Goal: Task Accomplishment & Management: Manage account settings

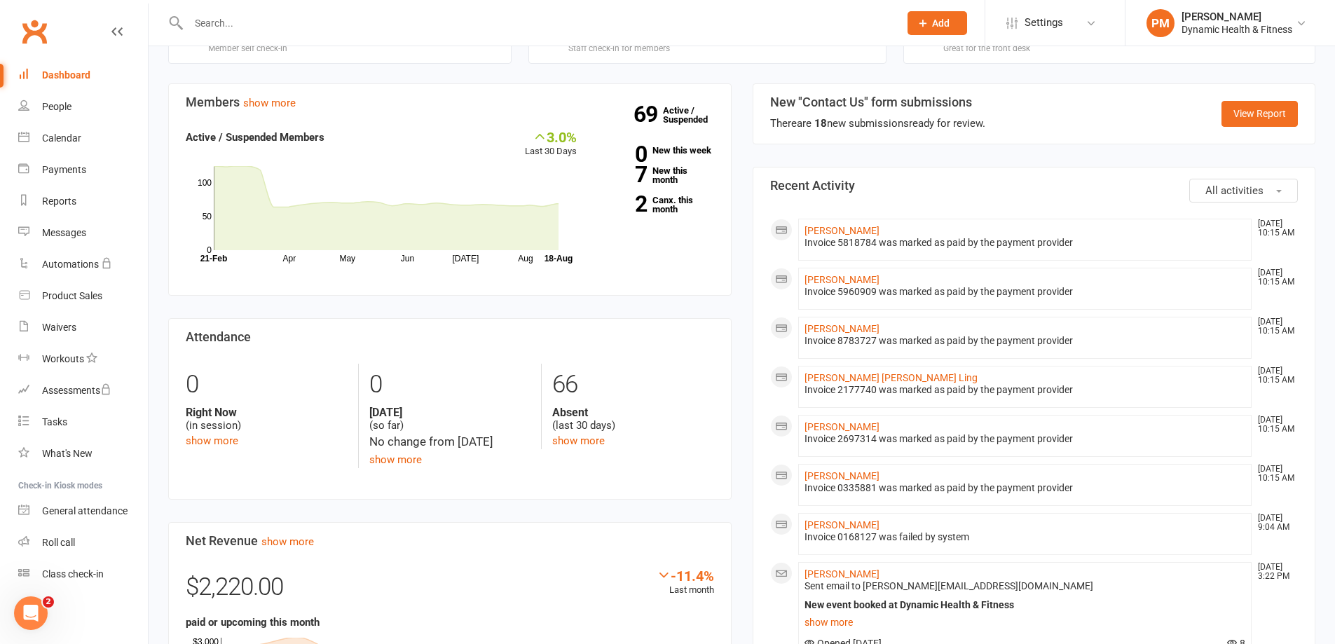
scroll to position [420, 0]
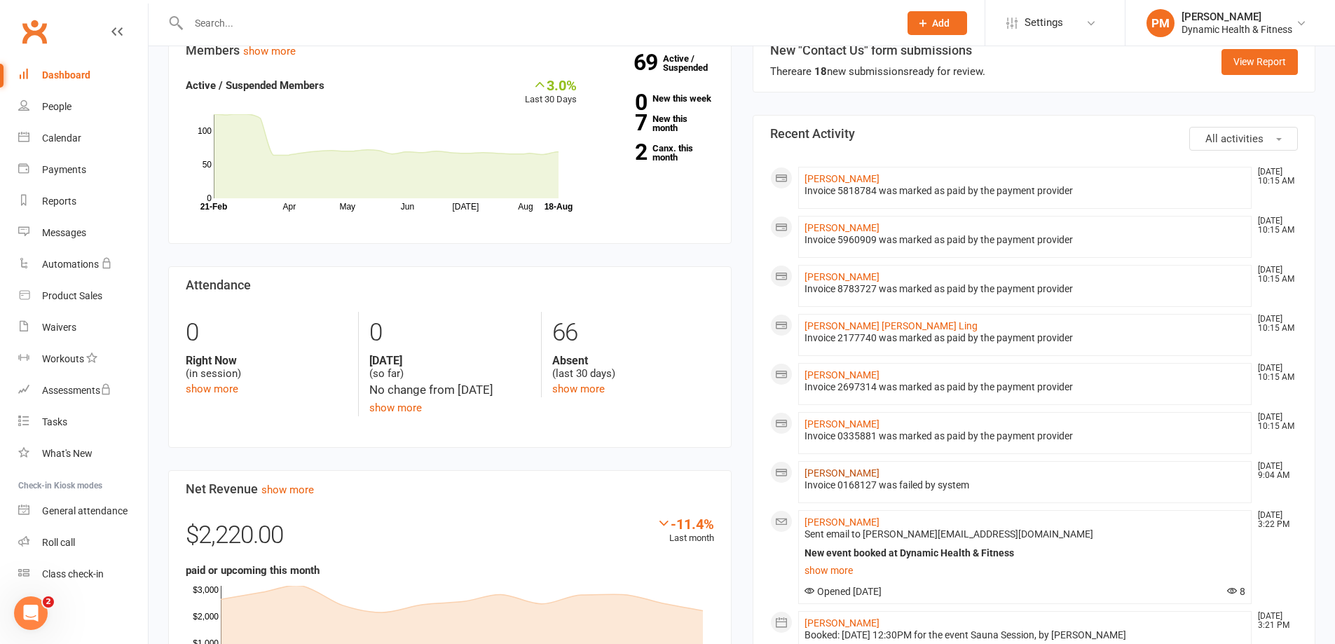
click at [853, 474] on link "[PERSON_NAME]" at bounding box center [841, 472] width 75 height 11
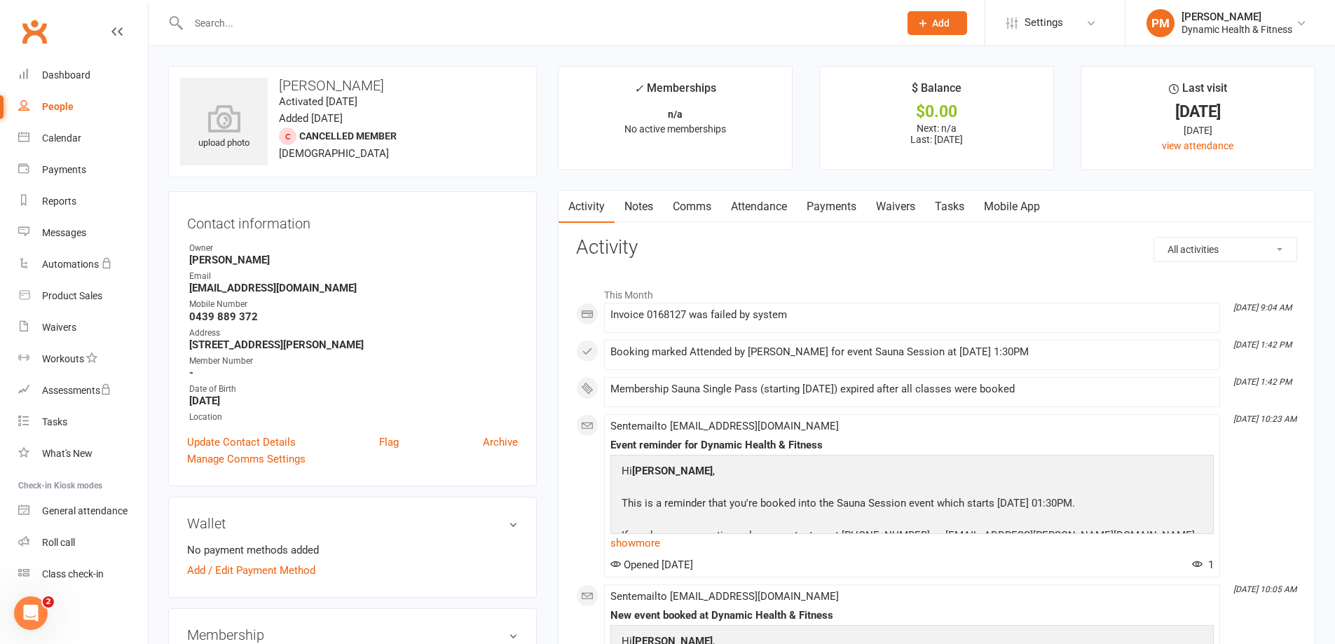
click at [839, 214] on link "Payments" at bounding box center [831, 207] width 69 height 32
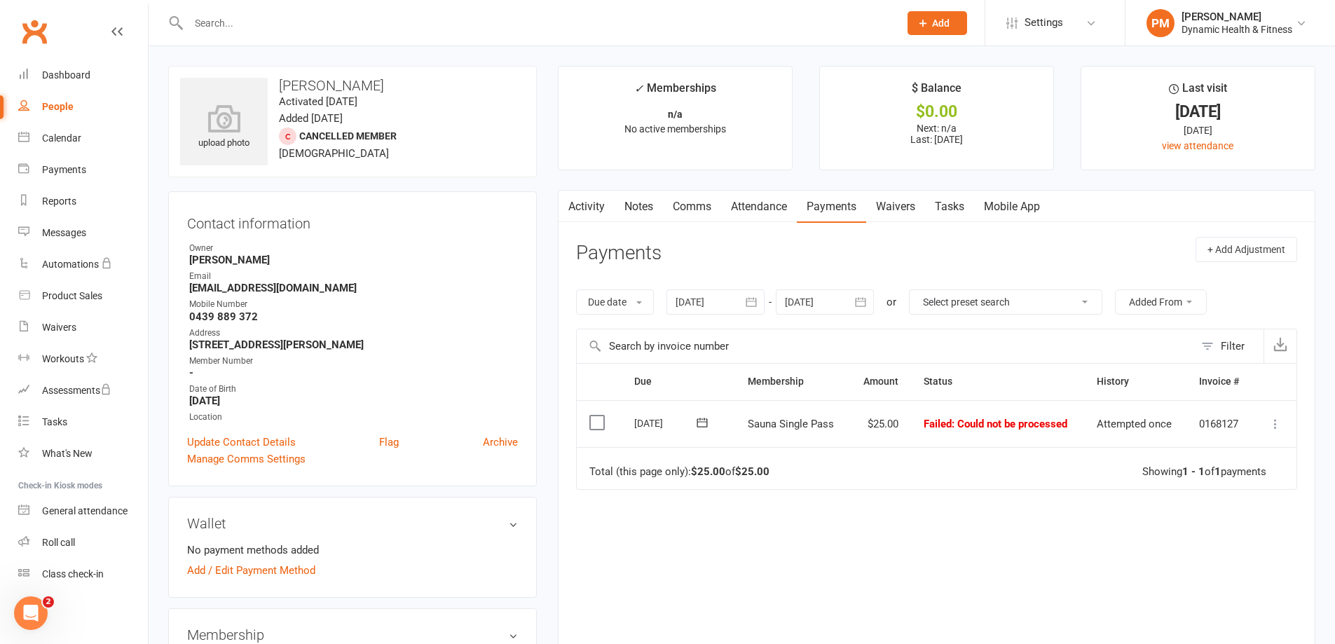
click at [1277, 427] on icon at bounding box center [1275, 424] width 14 height 14
click at [1222, 486] on link "Mark as Paid (POS)" at bounding box center [1213, 479] width 139 height 28
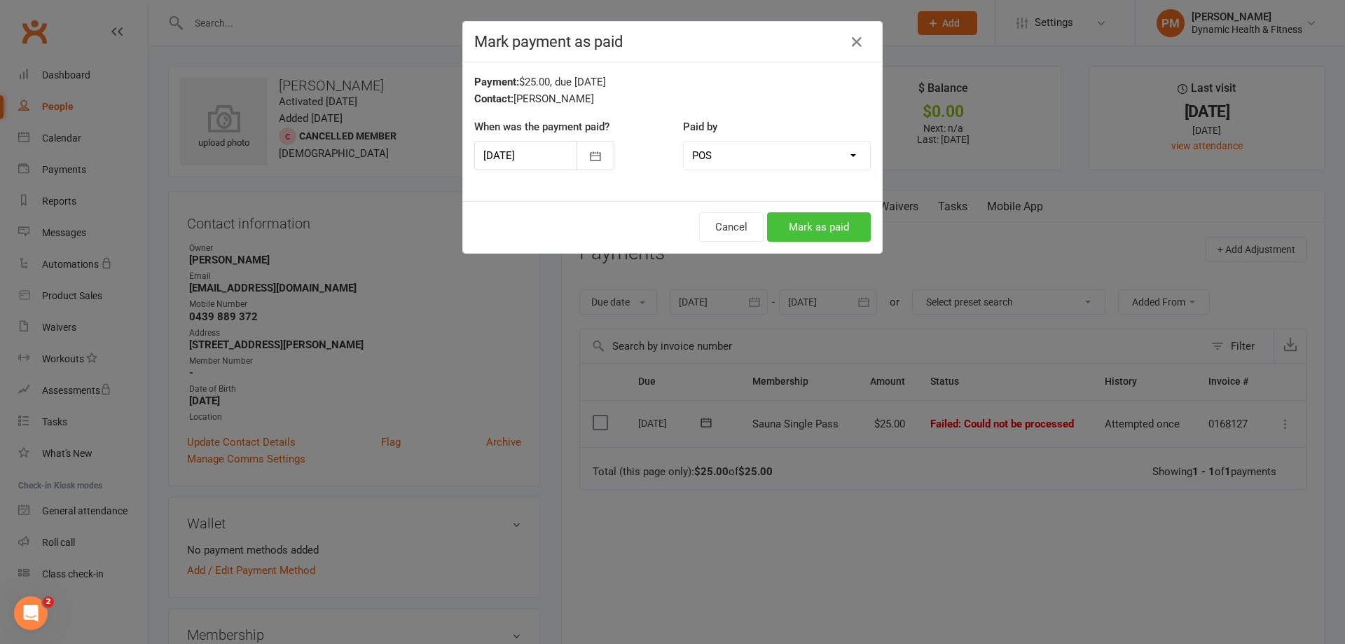
click at [806, 225] on button "Mark as paid" at bounding box center [819, 226] width 104 height 29
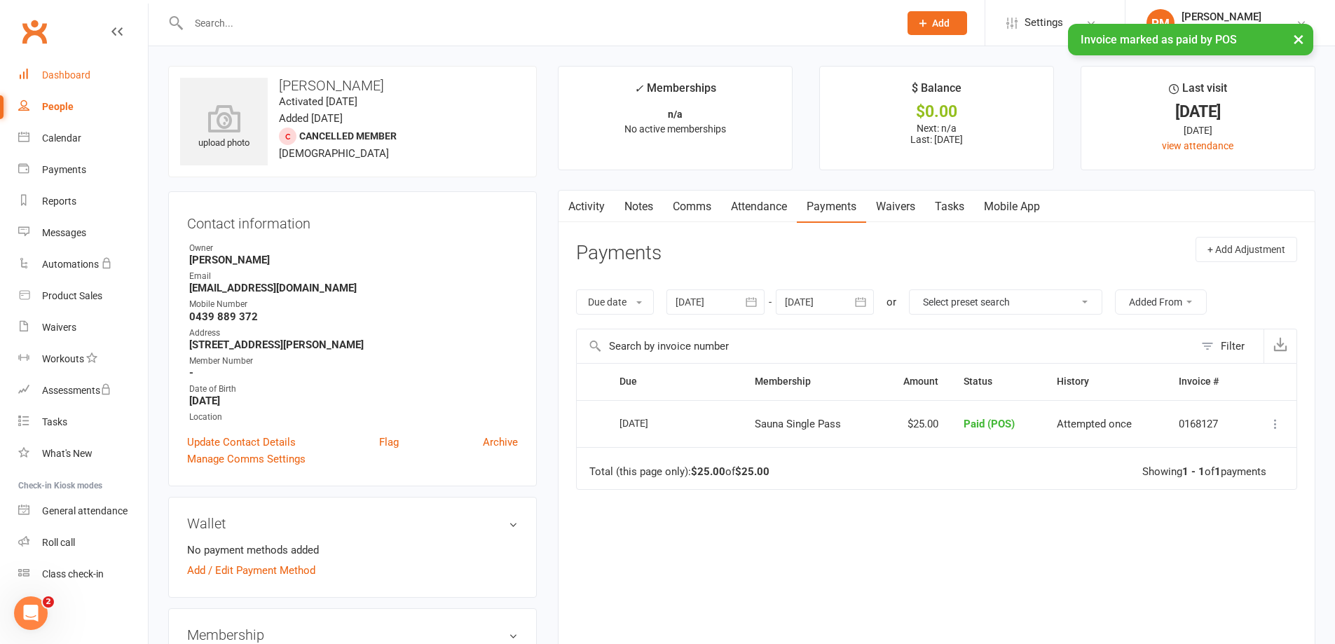
click at [85, 81] on link "Dashboard" at bounding box center [83, 76] width 130 height 32
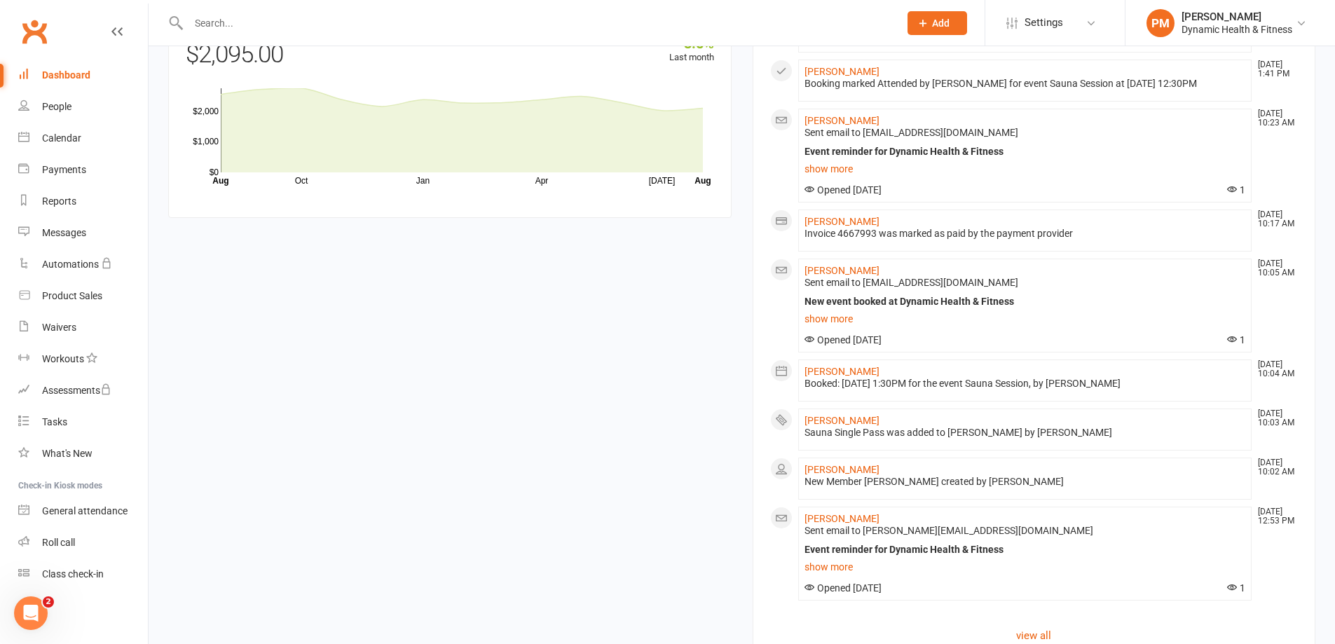
scroll to position [1236, 0]
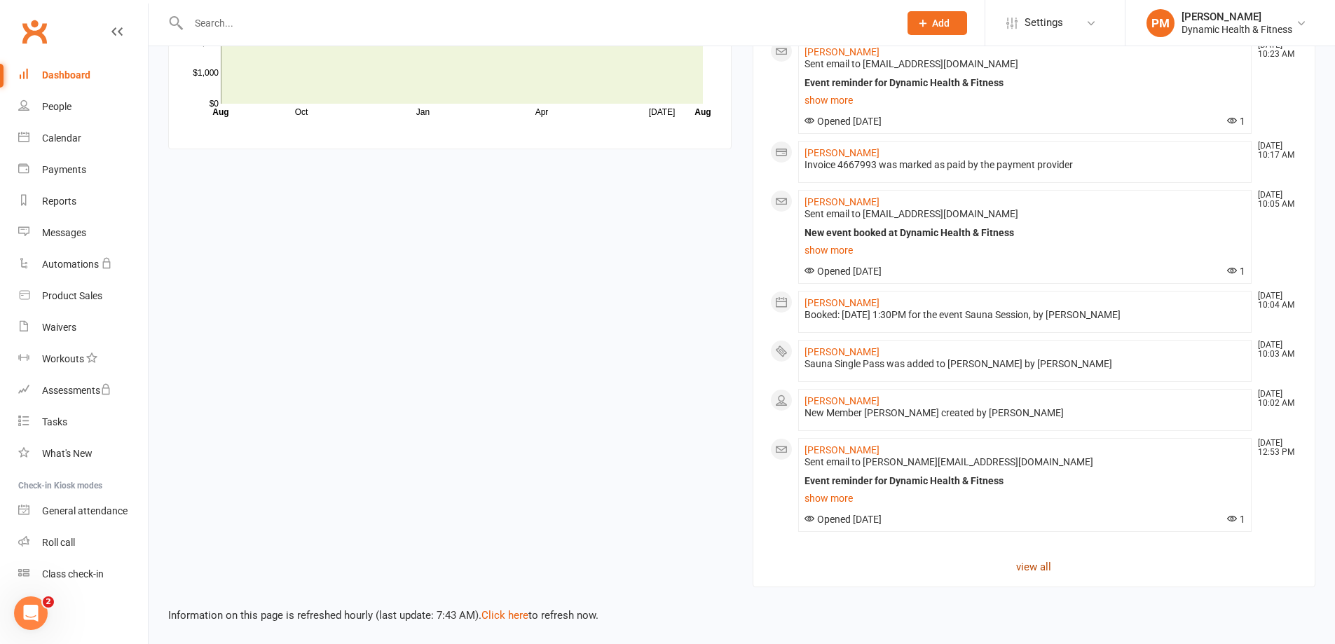
click at [1028, 568] on link "view all" at bounding box center [1034, 566] width 528 height 17
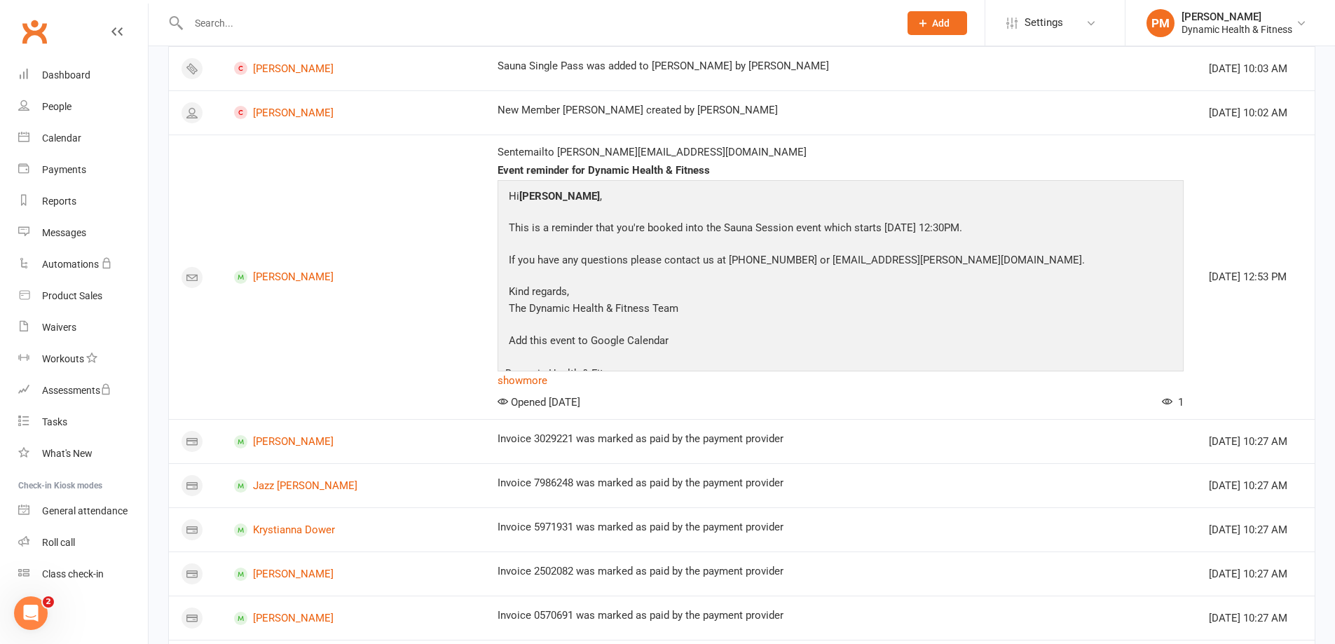
scroll to position [1678, 0]
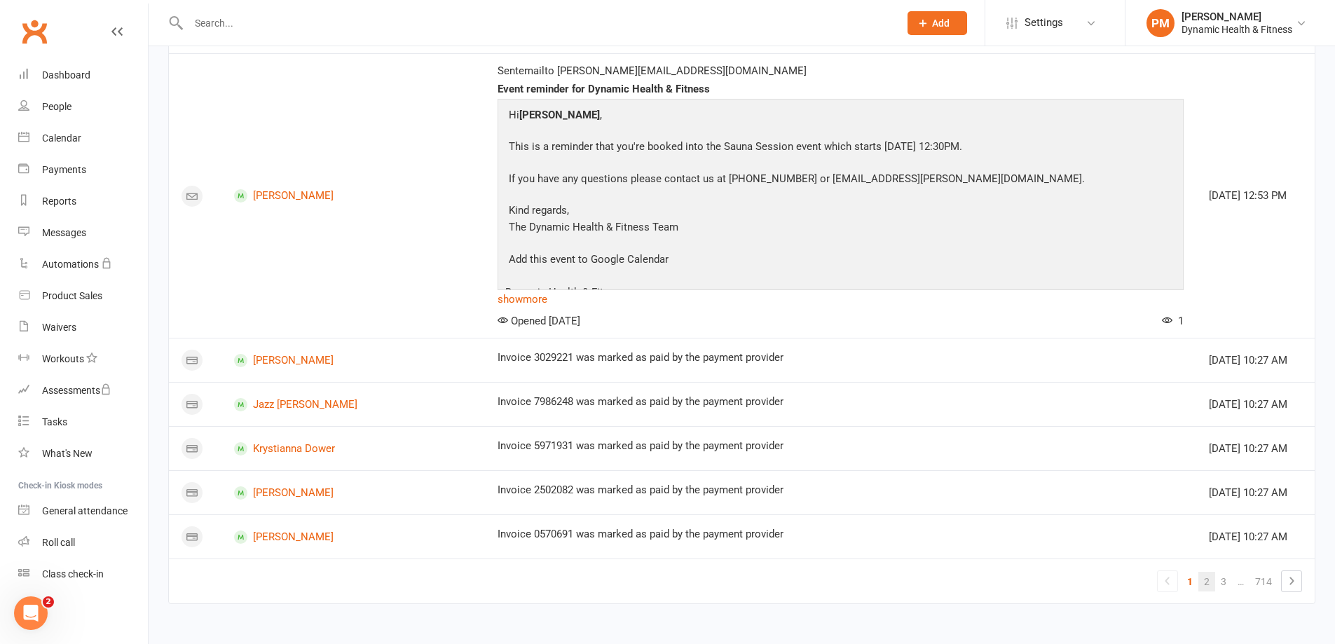
click at [1209, 582] on link "2" at bounding box center [1206, 582] width 17 height 20
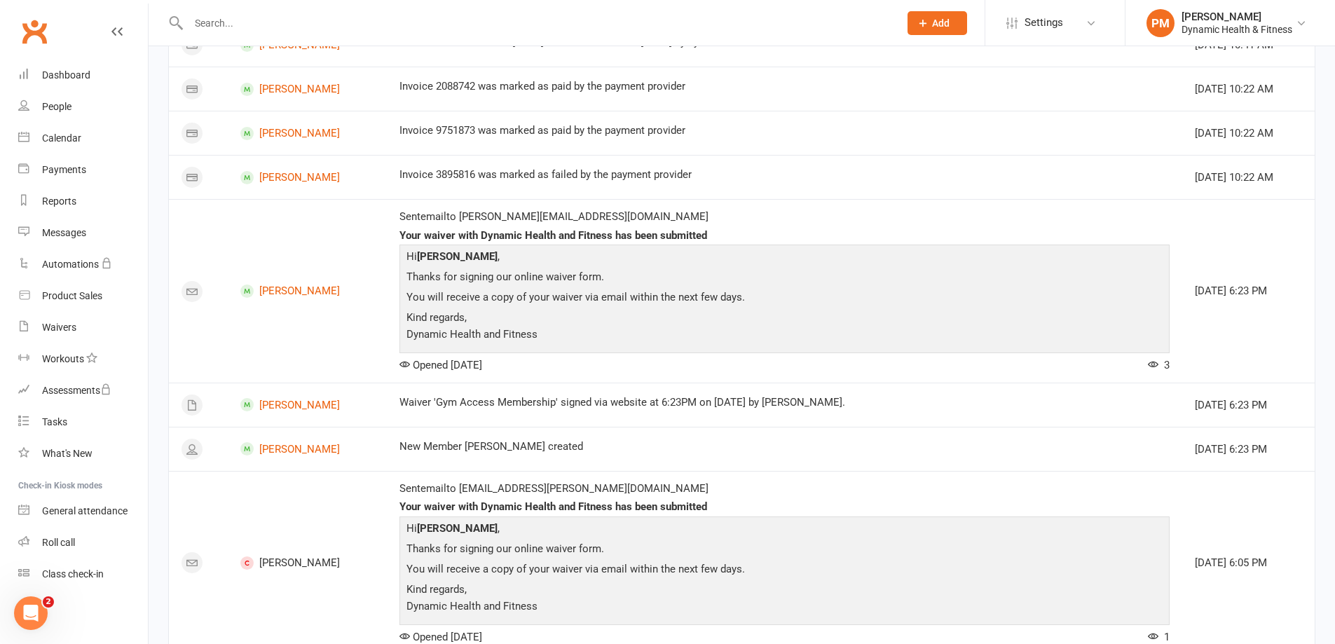
scroll to position [1538, 0]
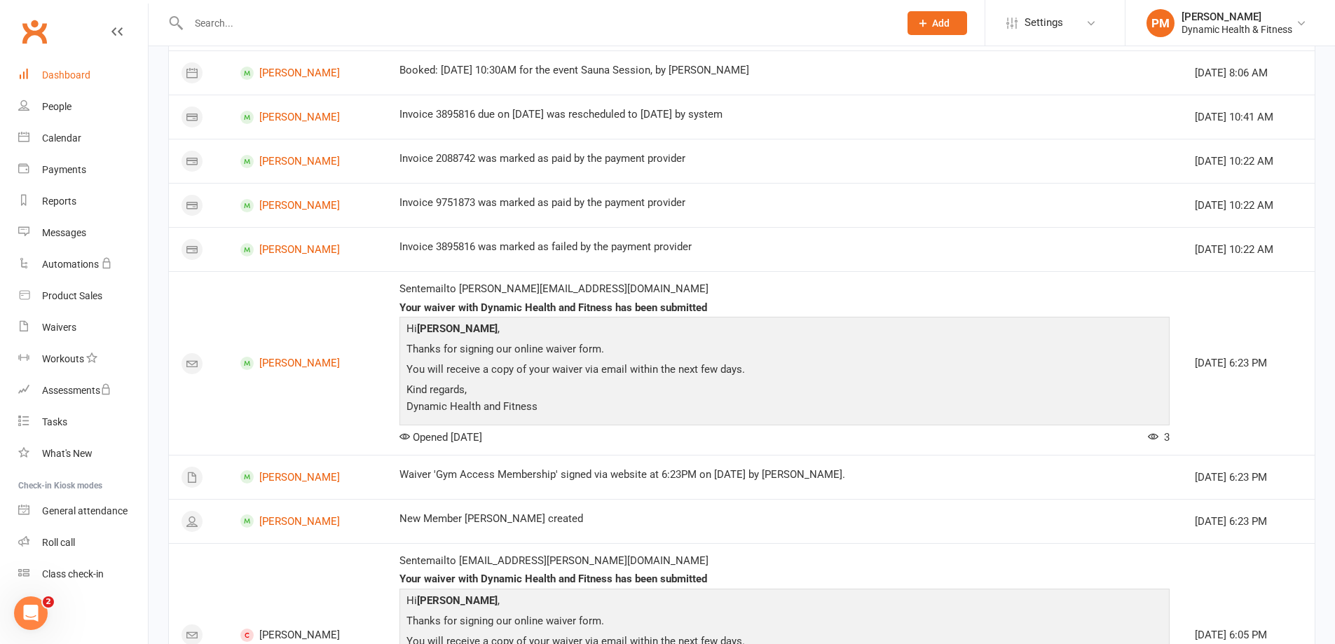
click at [69, 64] on link "Dashboard" at bounding box center [83, 76] width 130 height 32
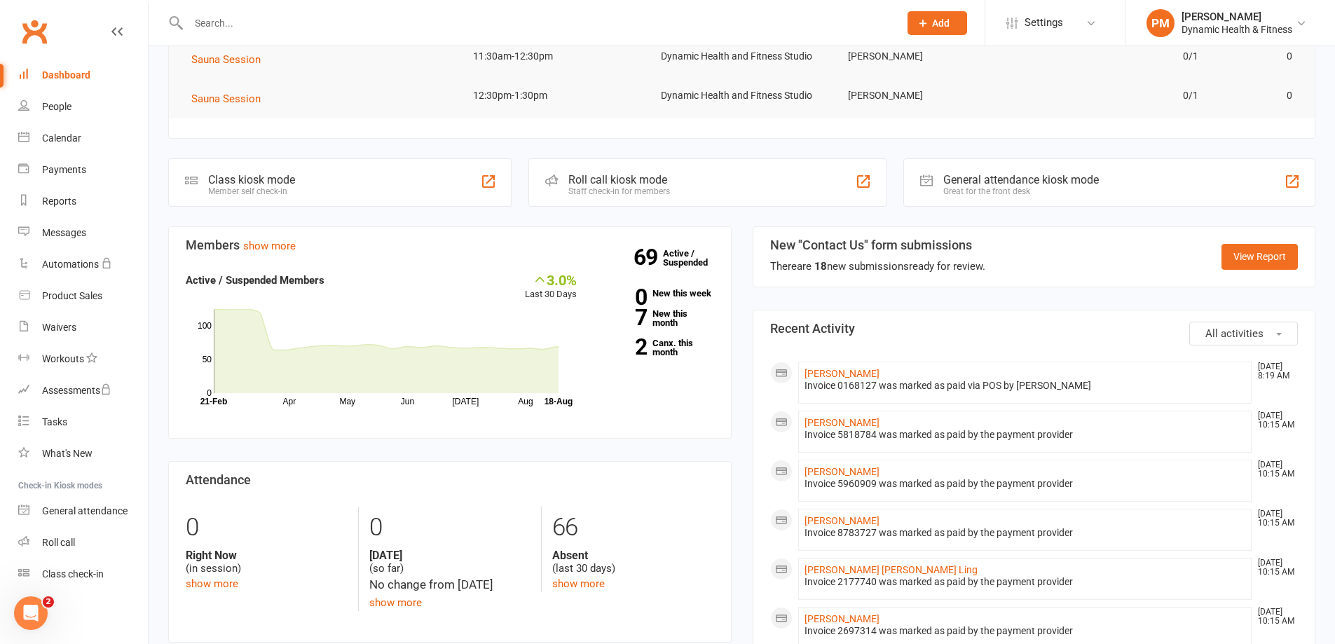
scroll to position [46, 0]
